Goal: Task Accomplishment & Management: Manage account settings

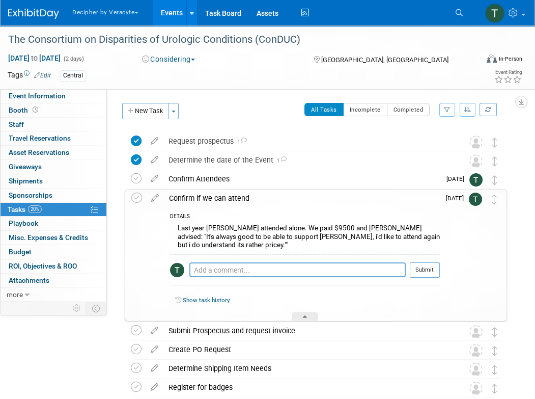
click at [170, 16] on link "Events" at bounding box center [171, 12] width 37 height 25
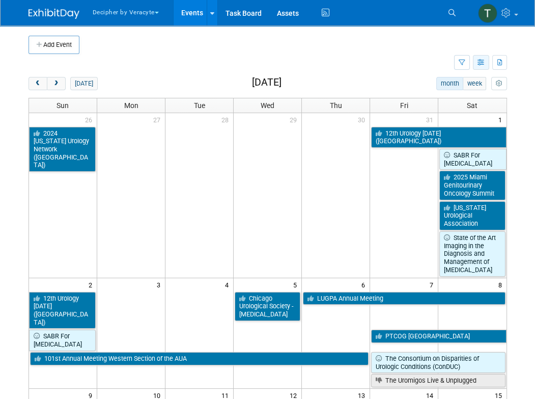
click at [483, 66] on button "button" at bounding box center [481, 62] width 16 height 15
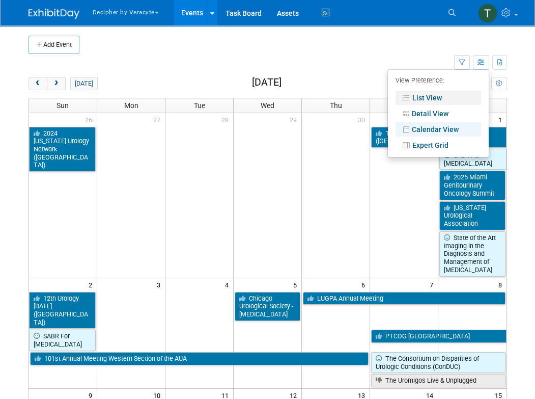
click at [439, 95] on link "List View" at bounding box center [439, 98] width 86 height 14
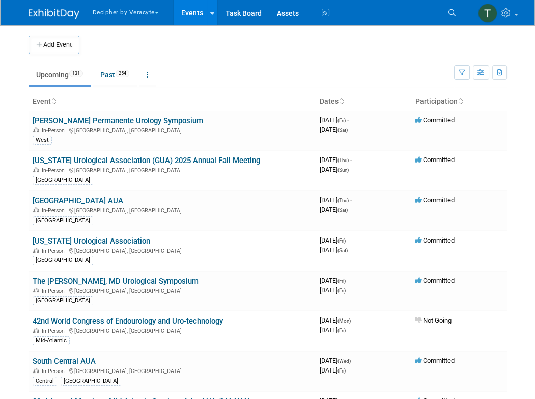
scroll to position [1574, 0]
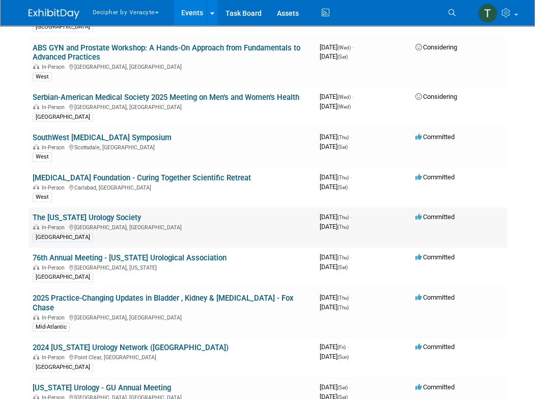
click at [141, 213] on link "The [US_STATE] Urology Society" at bounding box center [87, 217] width 109 height 9
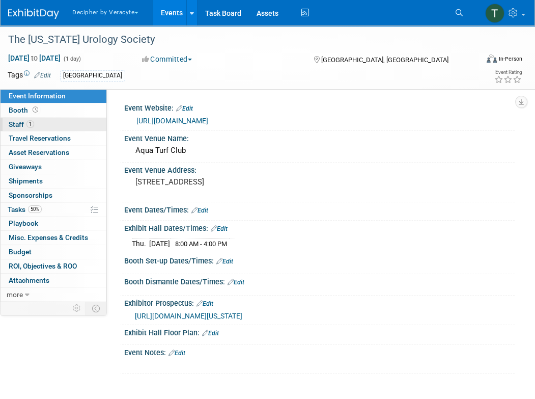
click at [64, 126] on link "1 Staff 1" at bounding box center [54, 125] width 106 height 14
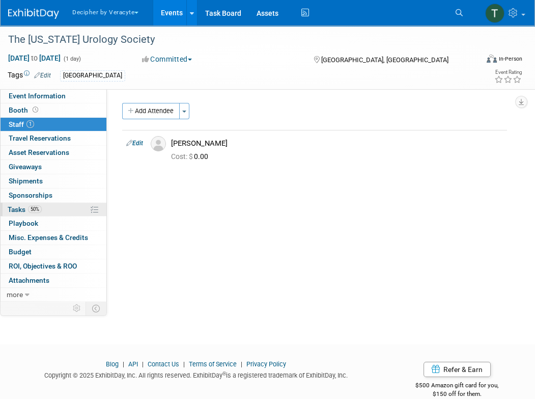
click at [41, 211] on span "50%" at bounding box center [35, 209] width 14 height 8
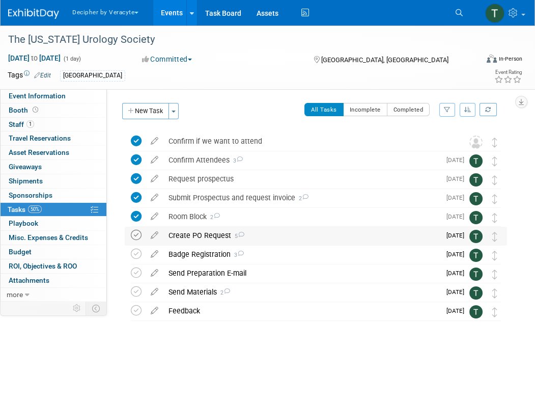
click at [138, 235] on icon at bounding box center [136, 235] width 11 height 11
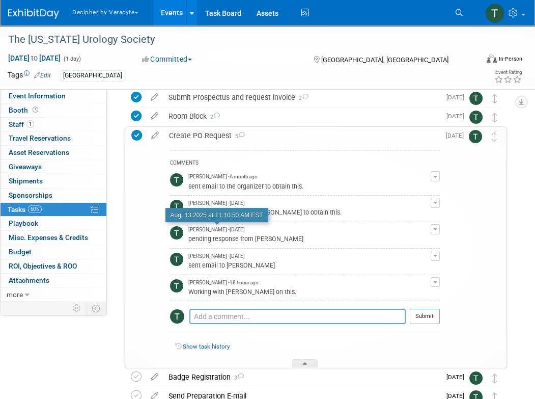
scroll to position [102, 0]
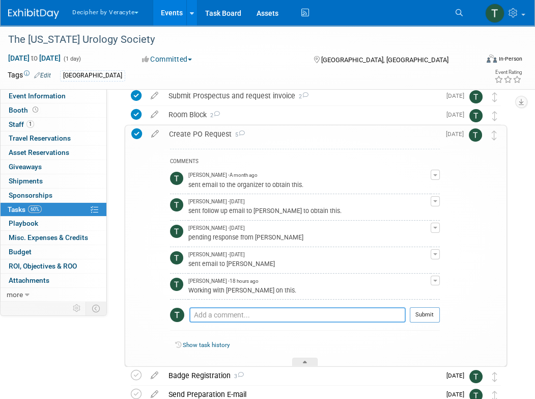
click at [221, 314] on textarea at bounding box center [298, 314] width 217 height 15
type textarea "Completed via email"
click at [424, 319] on button "Submit" at bounding box center [425, 314] width 30 height 15
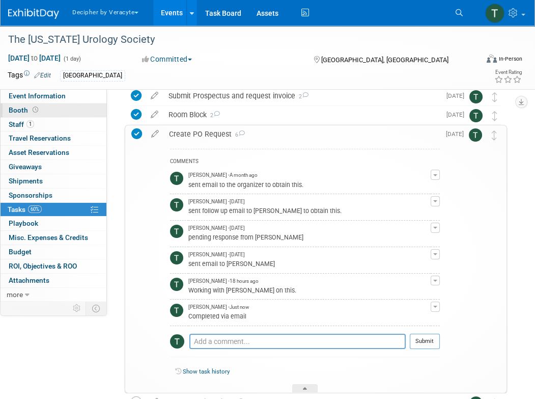
click at [26, 108] on span "Booth" at bounding box center [25, 110] width 32 height 8
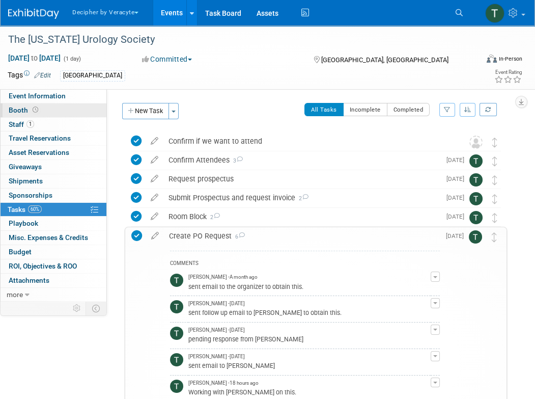
click at [26, 108] on span "Booth" at bounding box center [25, 110] width 32 height 8
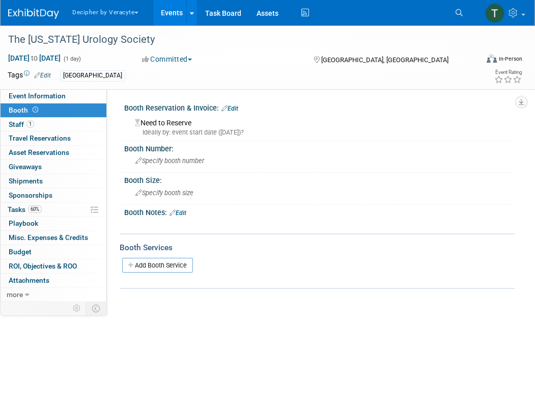
click at [237, 114] on div "Need to Reserve Ideally by: event start date (Thu. Oct 23, 2025)?" at bounding box center [319, 125] width 391 height 25
click at [237, 110] on link "Edit" at bounding box center [230, 108] width 17 height 7
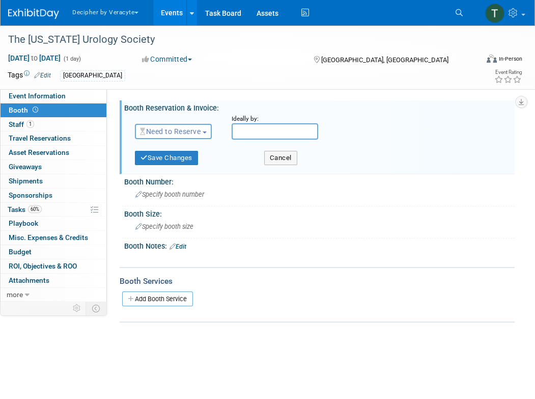
click at [167, 130] on span "Need to Reserve" at bounding box center [170, 131] width 61 height 8
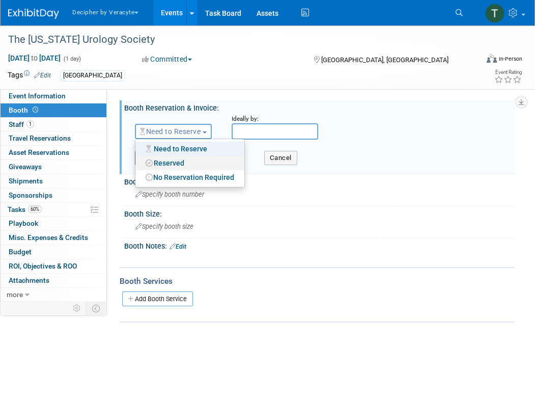
click at [167, 169] on link "Reserved" at bounding box center [190, 163] width 109 height 14
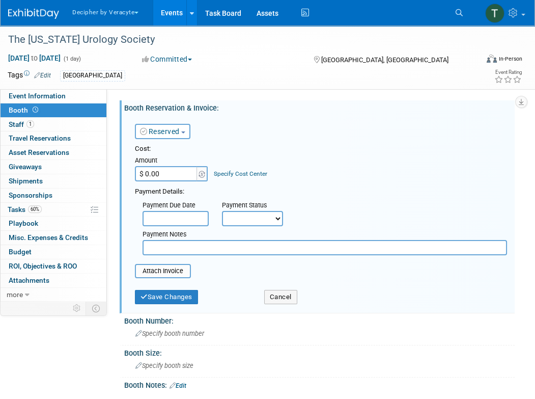
click at [188, 171] on input "$ 0.00" at bounding box center [167, 173] width 64 height 15
paste input "1,590.46"
type input "$ 1,590.46"
click at [165, 299] on button "Save Changes" at bounding box center [166, 297] width 63 height 14
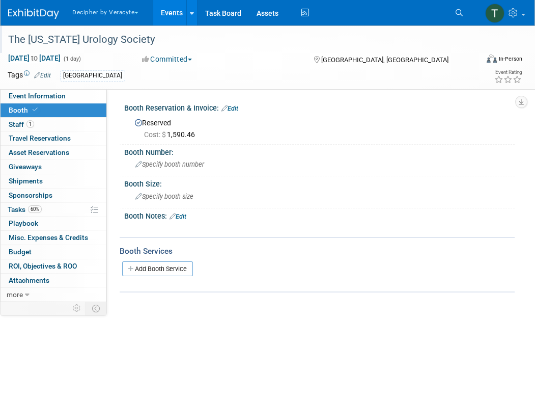
click at [137, 40] on div "The [US_STATE] Urology Society" at bounding box center [238, 40] width 467 height 18
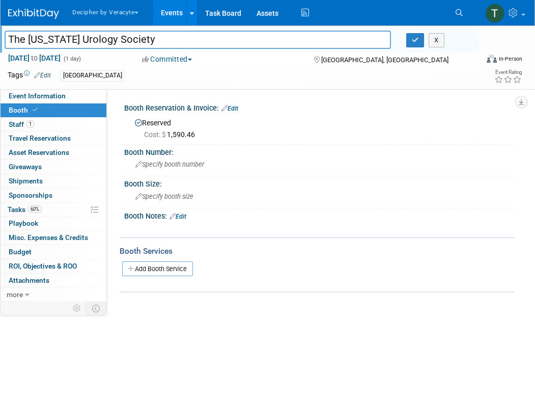
click at [137, 40] on input "The [US_STATE] Urology Society" at bounding box center [198, 40] width 387 height 18
